Goal: Task Accomplishment & Management: Use online tool/utility

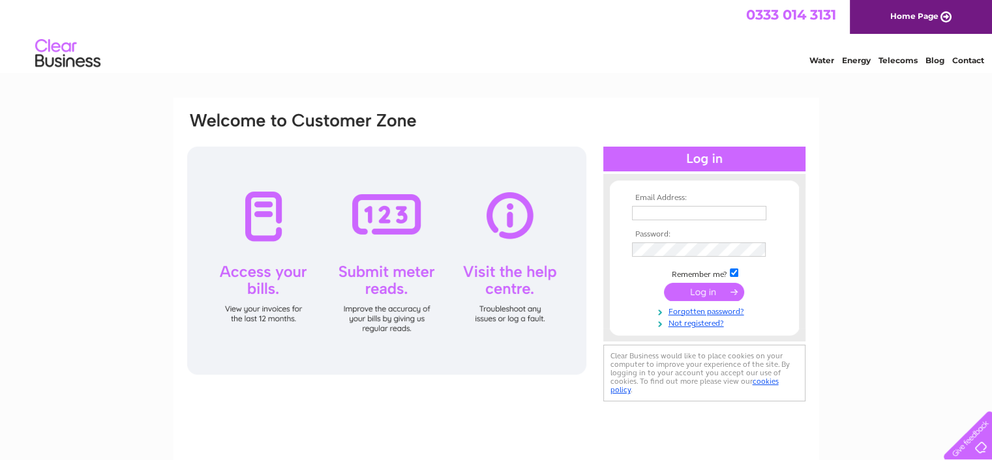
click at [712, 208] on input "text" at bounding box center [699, 213] width 134 height 14
type input "A"
type input "amanda@riddleandcoghill.co.uk"
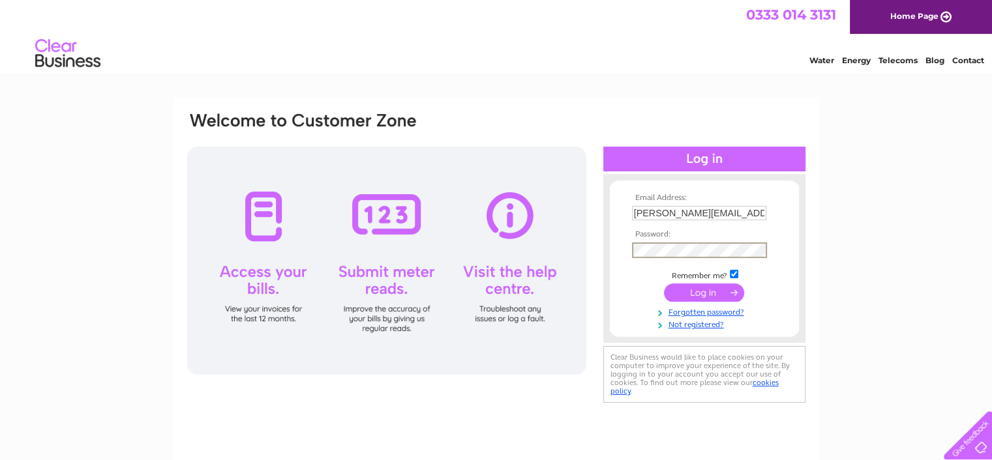
click at [664, 284] on input "submit" at bounding box center [704, 293] width 80 height 18
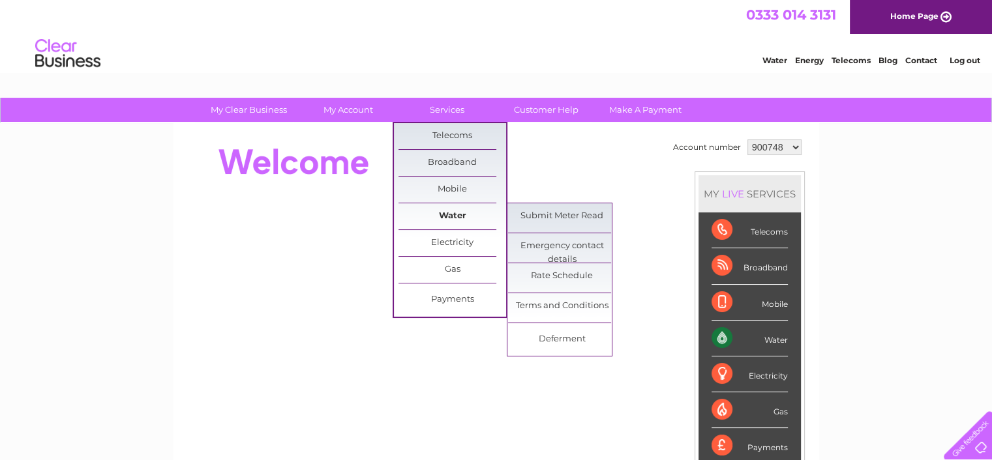
click at [455, 209] on link "Water" at bounding box center [453, 216] width 108 height 26
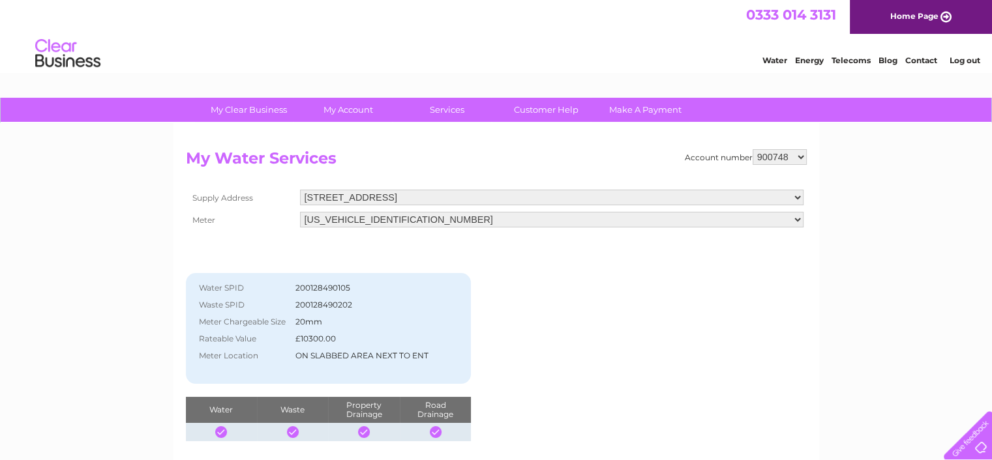
click at [603, 389] on div "Account number 900748 1115172 1117068 My Water Services Supply Address 195 Lind…" at bounding box center [496, 295] width 621 height 292
click at [798, 218] on select "06ELSTER11M720564" at bounding box center [552, 220] width 504 height 16
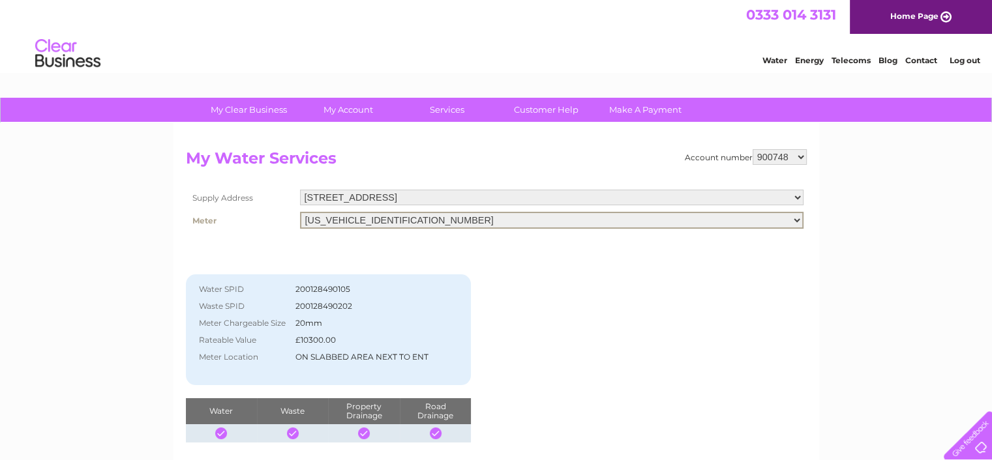
click at [850, 222] on div "My Clear Business Login Details My Details My Preferences Link Account My Accou…" at bounding box center [496, 405] width 992 height 614
click at [795, 200] on select "195 Lindsay Road, Leith, EH6 6ND" at bounding box center [552, 198] width 504 height 17
click at [882, 208] on div "My Clear Business Login Details My Details My Preferences Link Account My Accou…" at bounding box center [496, 405] width 992 height 614
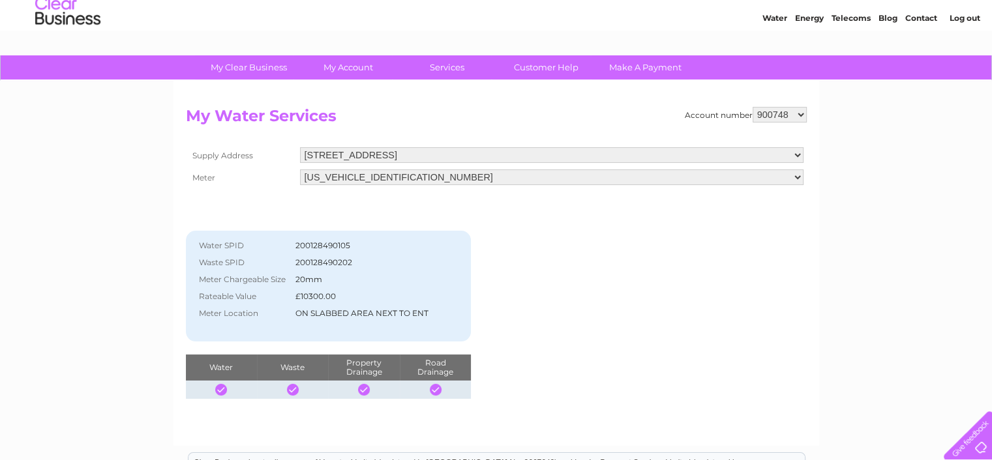
scroll to position [65, 0]
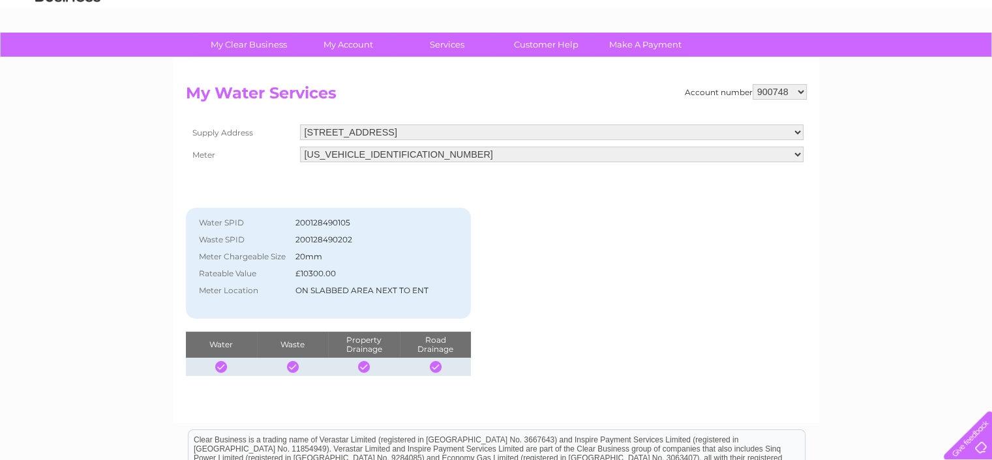
click at [616, 302] on div "Account number 900748 1115172 1117068 My Water Services Supply Address 195 Lind…" at bounding box center [496, 230] width 621 height 292
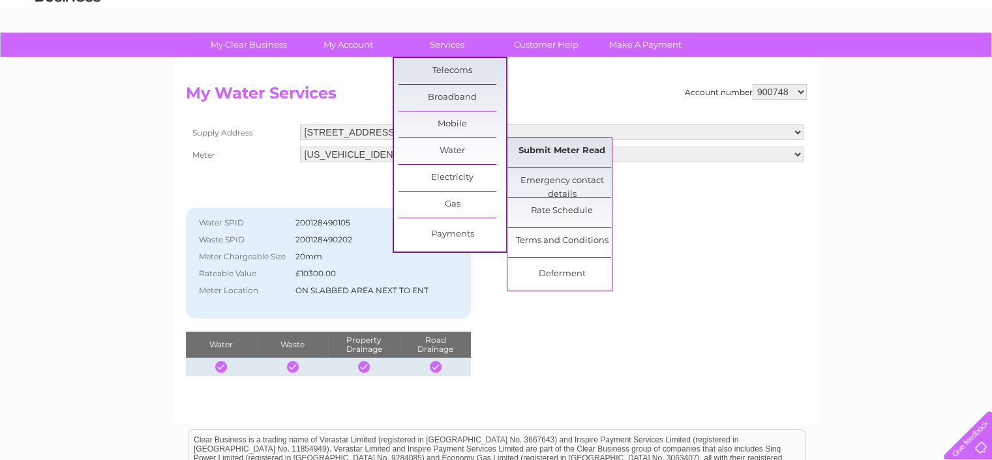
click at [582, 153] on link "Submit Meter Read" at bounding box center [562, 151] width 108 height 26
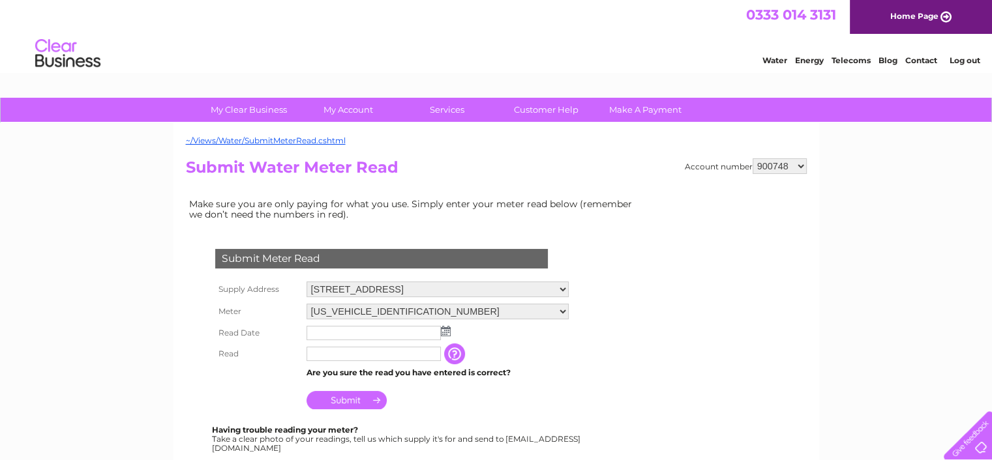
scroll to position [65, 0]
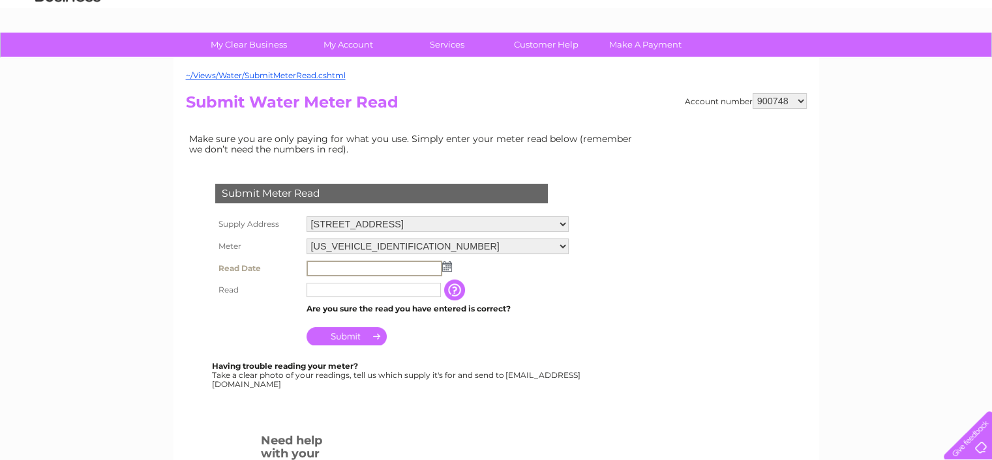
click at [384, 267] on input "text" at bounding box center [375, 269] width 136 height 16
click at [443, 268] on img at bounding box center [446, 266] width 10 height 10
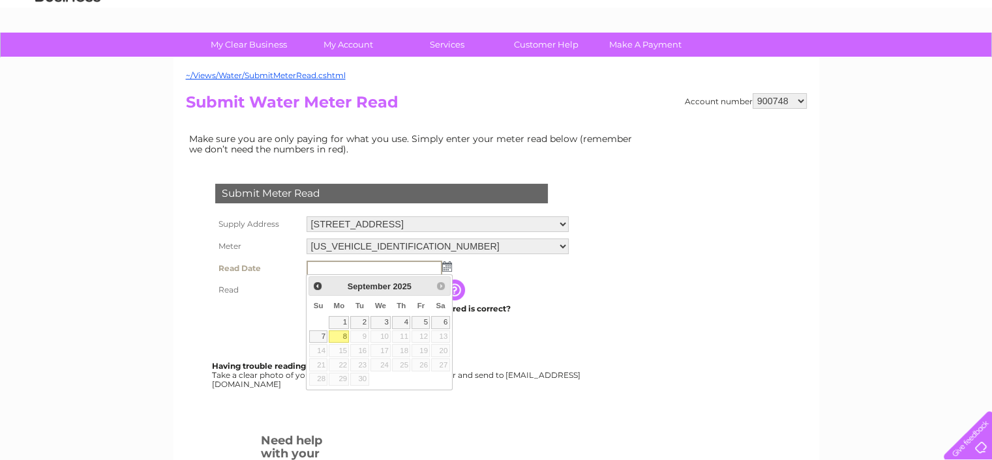
click at [344, 337] on link "8" at bounding box center [339, 337] width 20 height 13
type input "2025/09/08"
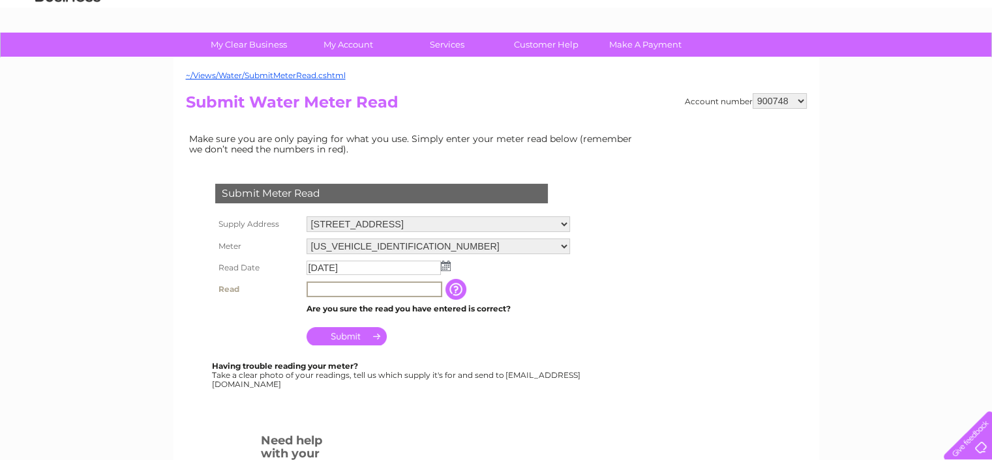
click at [354, 293] on input "text" at bounding box center [375, 290] width 136 height 16
type input "458"
click at [352, 336] on input "Submit" at bounding box center [347, 336] width 80 height 18
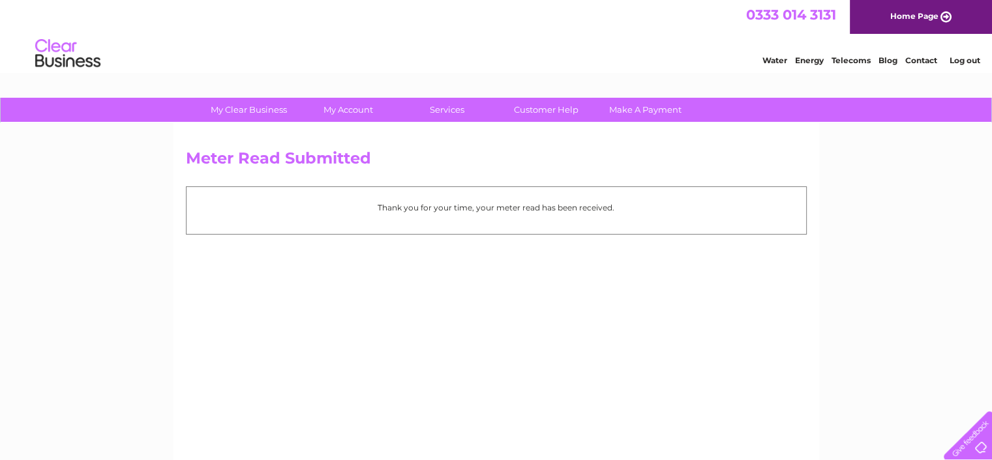
click at [963, 56] on link "Log out" at bounding box center [964, 60] width 31 height 10
